Goal: Task Accomplishment & Management: Use online tool/utility

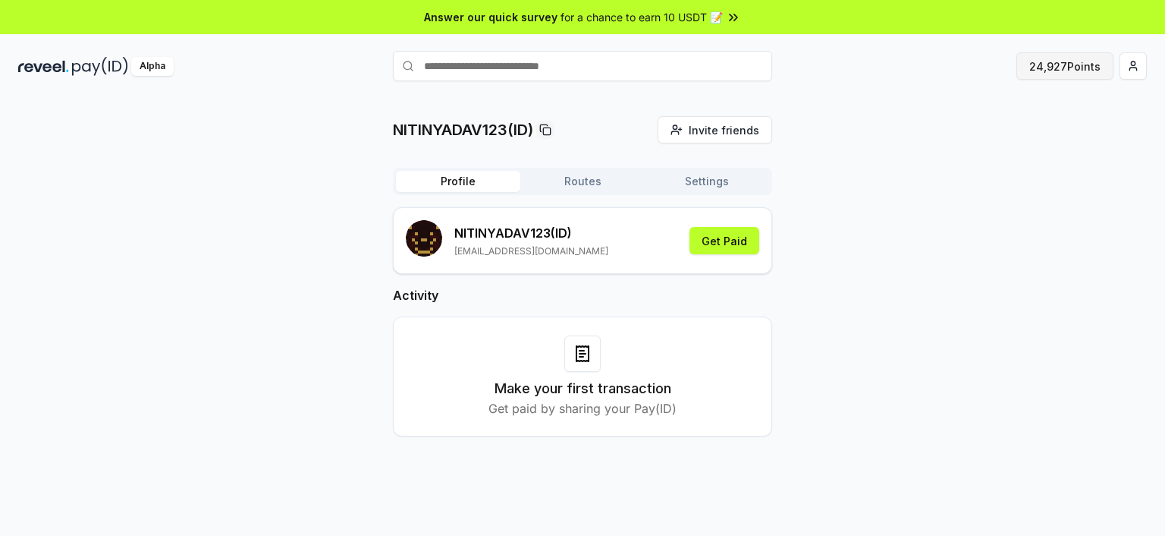
drag, startPoint x: 1032, startPoint y: 67, endPoint x: 1023, endPoint y: 71, distance: 9.2
click at [1032, 67] on button "24,927 Points" at bounding box center [1065, 65] width 97 height 27
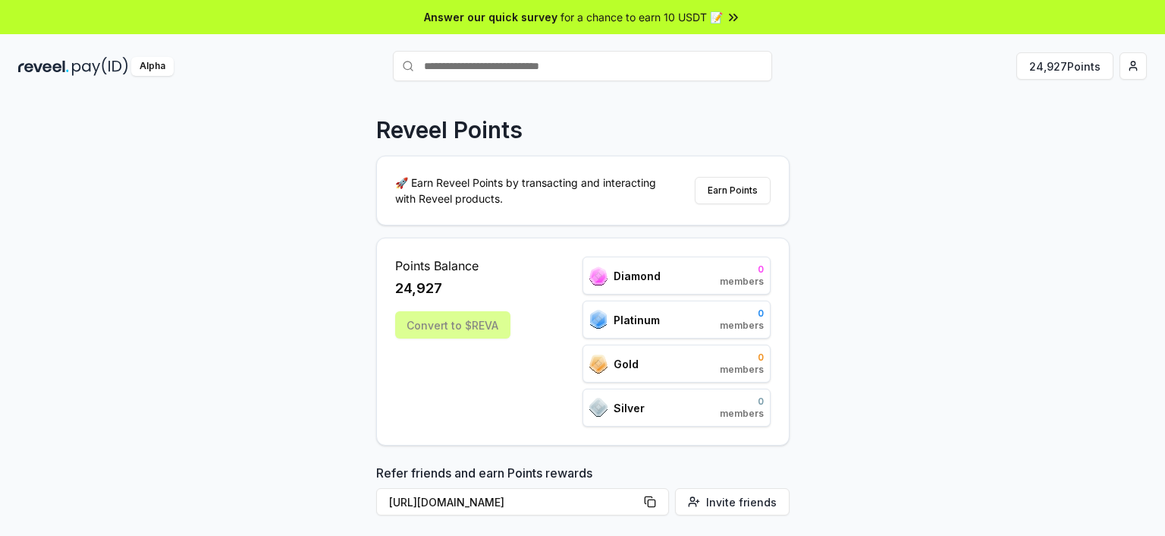
click at [438, 324] on div "Convert to $REVA" at bounding box center [452, 324] width 115 height 27
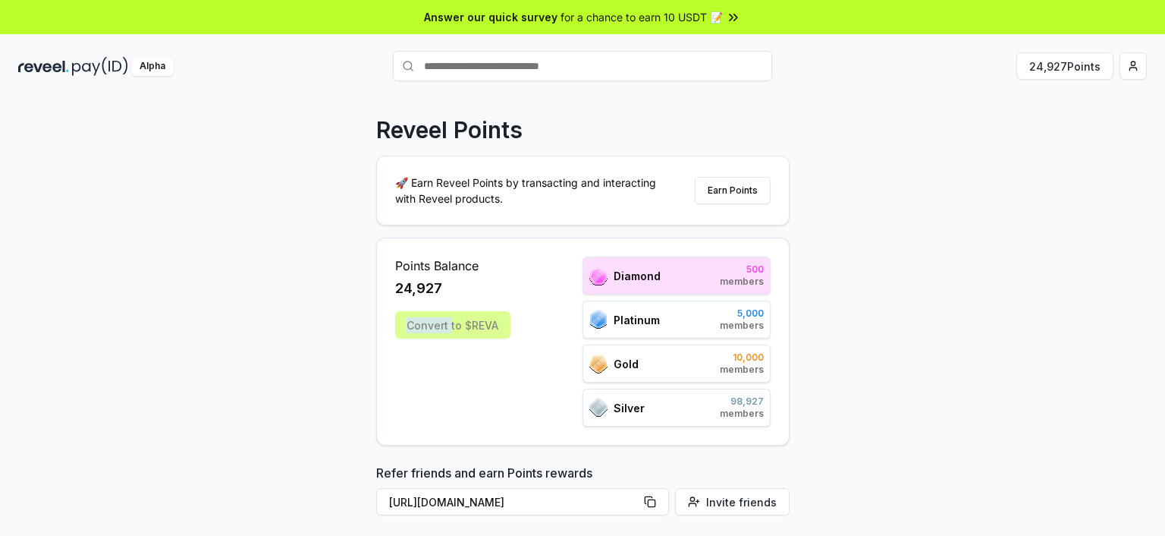
click at [438, 324] on div "Convert to $REVA" at bounding box center [452, 324] width 115 height 27
click at [511, 333] on div "Points Balance 24,927 Convert to $[PERSON_NAME] 500 members Platinum 5,000 memb…" at bounding box center [583, 341] width 376 height 170
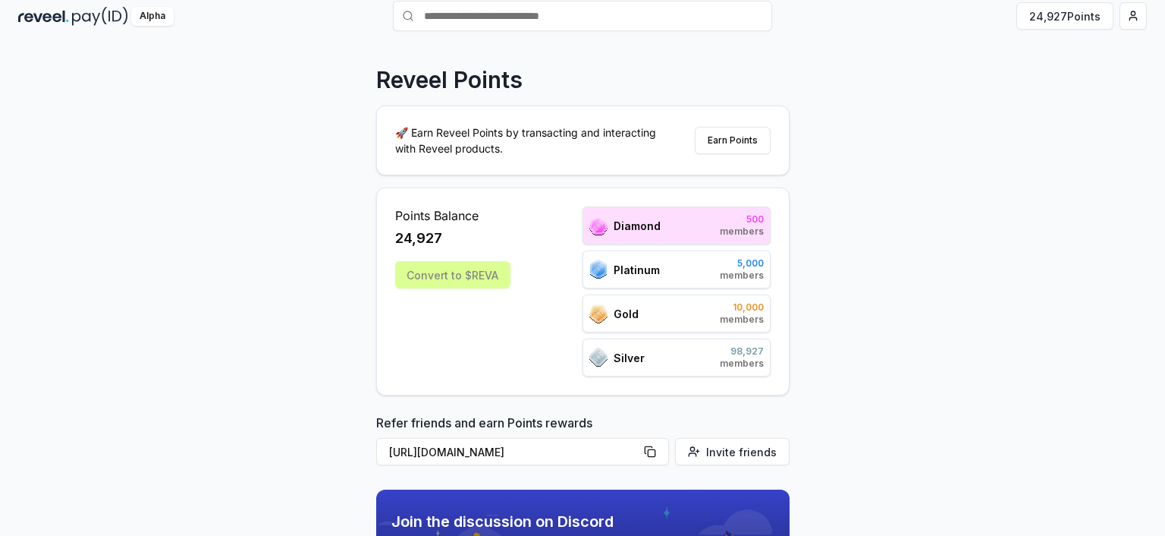
scroll to position [152, 0]
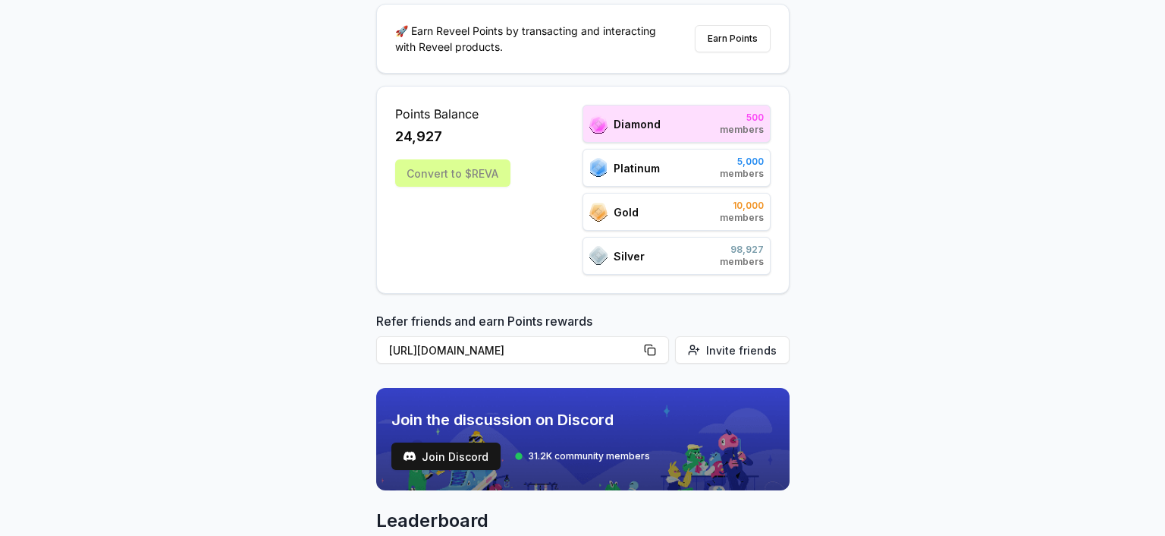
click at [544, 155] on div "Points Balance 24,927 Convert to $[PERSON_NAME] 500 members Platinum 5,000 memb…" at bounding box center [583, 190] width 376 height 170
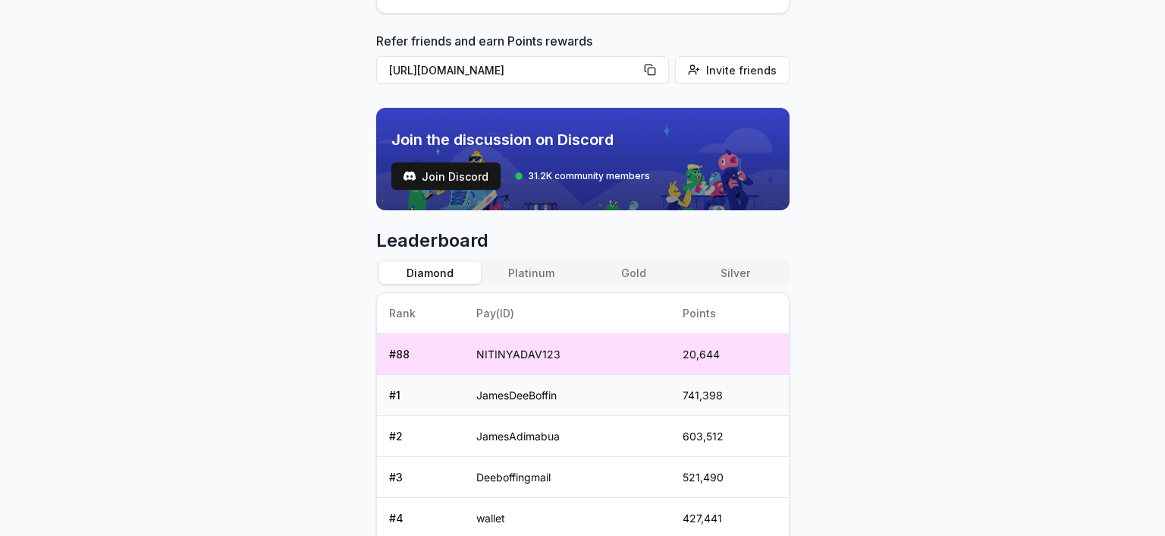
scroll to position [455, 0]
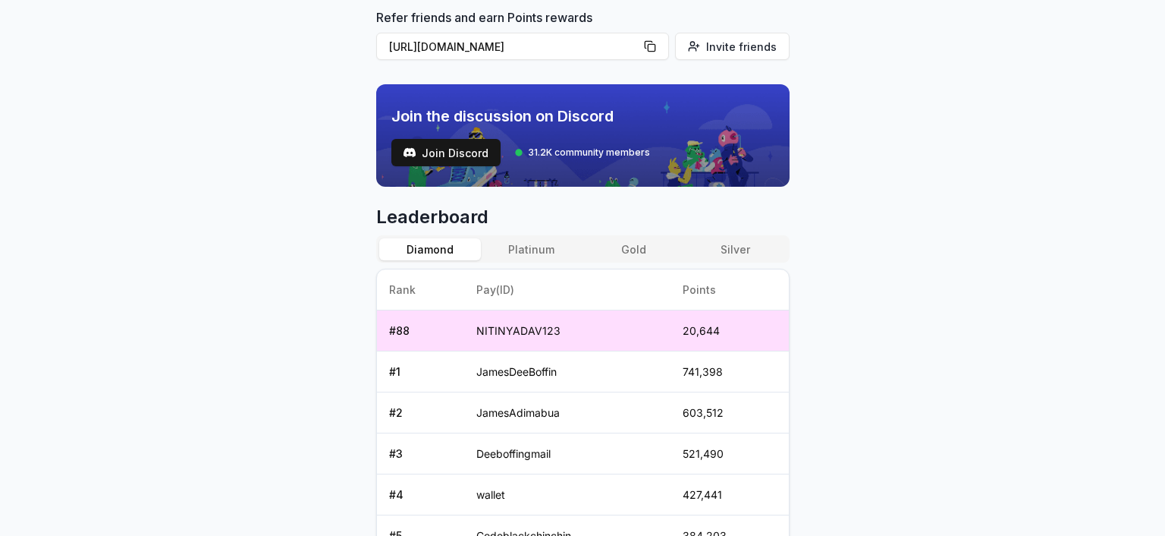
click at [689, 322] on td "20,644" at bounding box center [730, 330] width 118 height 41
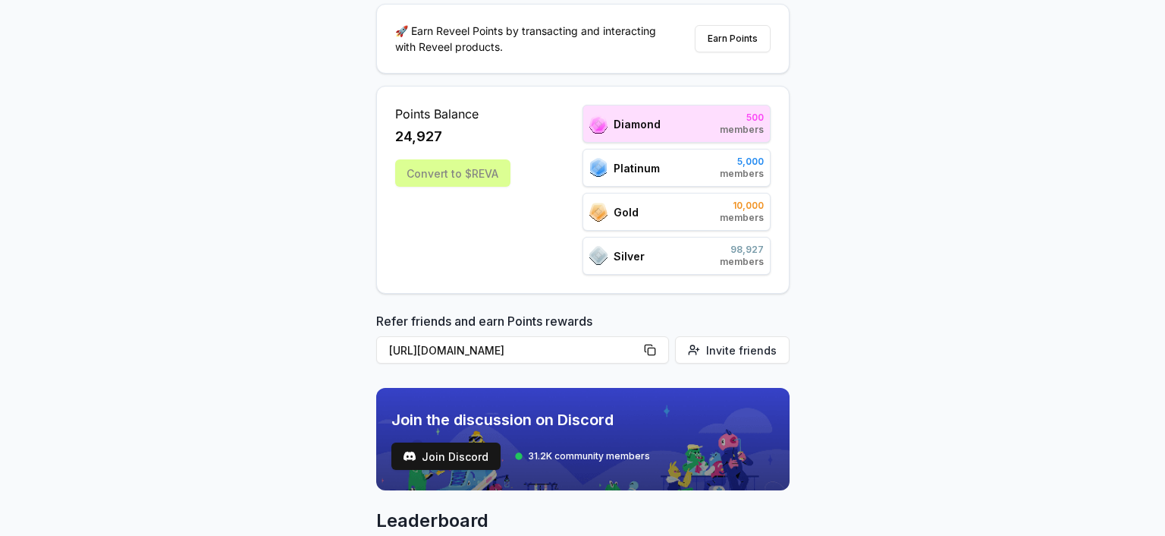
scroll to position [0, 0]
